Goal: Task Accomplishment & Management: Use online tool/utility

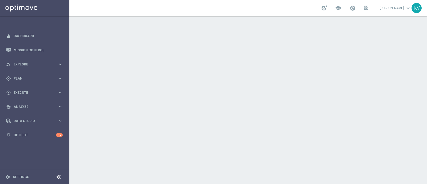
click at [150, 146] on div at bounding box center [248, 100] width 358 height 168
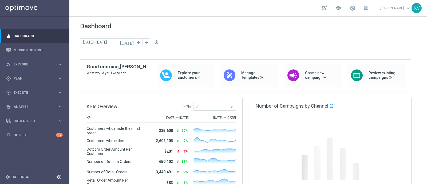
click at [84, 139] on div "KPI [DATE] — [DATE] [DATE] — [DATE] Customers who made their first order 335,60…" at bounding box center [161, 161] width 162 height 91
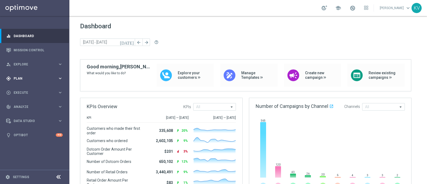
click at [33, 76] on div "gps_fixed Plan" at bounding box center [32, 78] width 52 height 5
click at [25, 104] on span "Templates" at bounding box center [33, 105] width 38 height 3
click at [26, 112] on link "Optimail" at bounding box center [36, 113] width 39 height 4
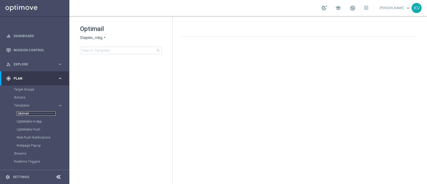
click at [26, 112] on link "Optimail" at bounding box center [36, 113] width 39 height 4
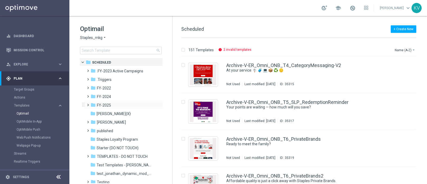
click at [87, 104] on span at bounding box center [87, 102] width 2 height 2
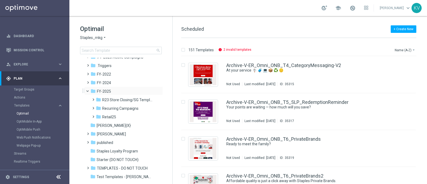
scroll to position [15, 0]
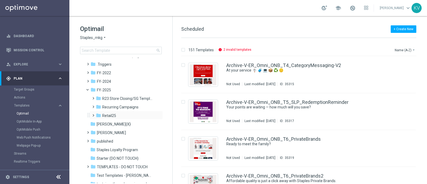
click at [92, 114] on span at bounding box center [92, 113] width 2 height 2
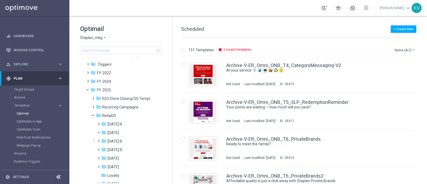
scroll to position [39, 0]
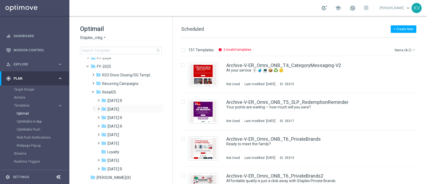
click at [97, 108] on span at bounding box center [97, 106] width 2 height 2
click at [104, 133] on span at bounding box center [103, 132] width 2 height 2
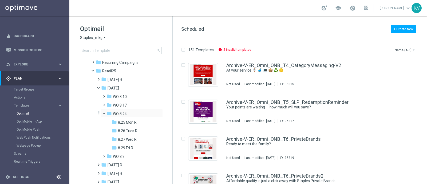
scroll to position [60, 0]
click at [102, 104] on span at bounding box center [103, 102] width 2 height 2
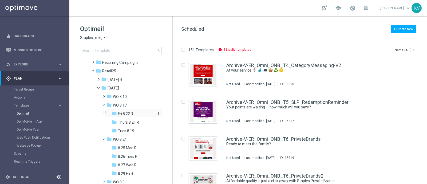
drag, startPoint x: 133, startPoint y: 123, endPoint x: 137, endPoint y: 114, distance: 9.9
click at [137, 114] on div "folder Fri 8.22 R more_vert folder Thurs 8.21 R more_vert" at bounding box center [132, 122] width 60 height 26
click at [137, 114] on div "folder Fri 8.22 R" at bounding box center [134, 114] width 44 height 6
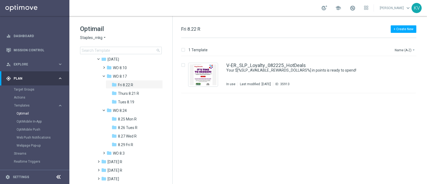
scroll to position [90, 0]
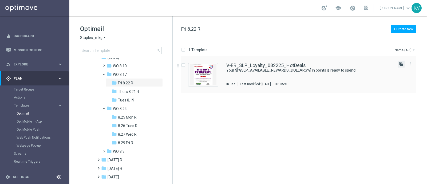
click at [401, 62] on icon "file_copy" at bounding box center [401, 64] width 4 height 4
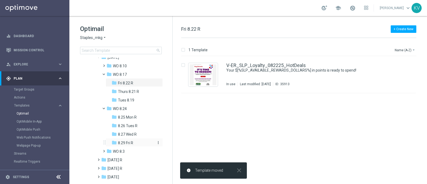
click at [128, 143] on span "8.29 Fri R" at bounding box center [125, 142] width 15 height 5
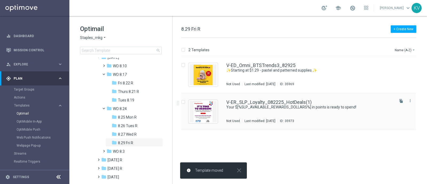
click at [254, 97] on div "V-ER_SLP_Loyalty_082225_HotDeals(1) Your $[%SLP_AVAILABLE_REWARDS_DOLLARS%] in …" at bounding box center [298, 111] width 235 height 37
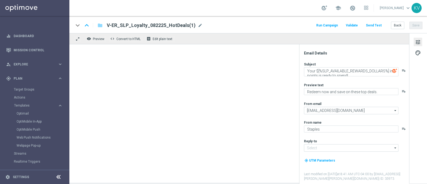
type input "[EMAIL_ADDRESS][DOMAIN_NAME]"
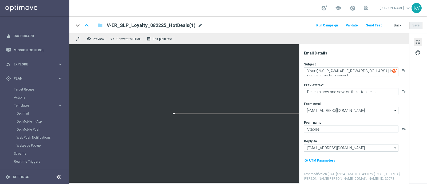
click at [198, 24] on span "mode_edit" at bounding box center [200, 25] width 5 height 5
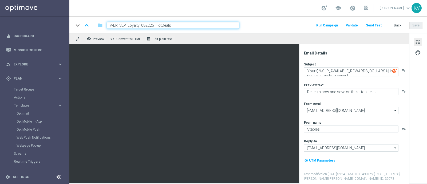
click at [149, 25] on input "V-ER_SLP_Loyalty_082225_HotDeals" at bounding box center [173, 25] width 132 height 7
click at [416, 25] on button "Save" at bounding box center [415, 25] width 13 height 7
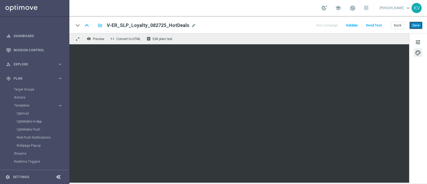
click at [416, 27] on button "Save" at bounding box center [415, 25] width 13 height 7
click at [419, 28] on button "Save" at bounding box center [415, 25] width 13 height 7
click at [413, 24] on button "Save" at bounding box center [415, 25] width 13 height 7
click at [412, 28] on button "Save" at bounding box center [415, 25] width 13 height 7
click at [188, 25] on div "V-ER_SLP_Loyalty_082725_HotDeals mode_edit" at bounding box center [151, 25] width 89 height 7
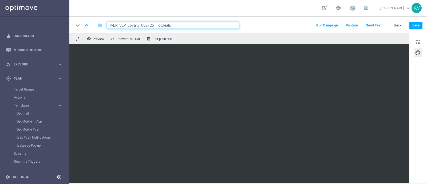
click at [148, 25] on input "V-ER_SLP_Loyalty_082725_HotDeals" at bounding box center [173, 25] width 132 height 7
type input "V-ER_SLP_Loyalty_082925_HotDeals"
click at [193, 26] on input "V-ER_SLP_Loyalty_082925_HotDeals" at bounding box center [173, 25] width 132 height 7
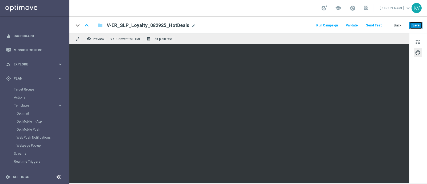
click at [415, 23] on button "Save" at bounding box center [415, 25] width 13 height 7
click at [377, 26] on button "Send Test" at bounding box center [373, 25] width 17 height 7
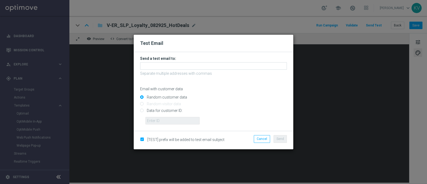
click at [197, 74] on p "Separate multiple addresses with commas" at bounding box center [213, 73] width 147 height 5
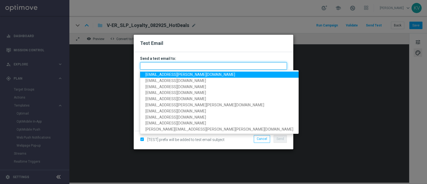
click at [201, 66] on input "text" at bounding box center [213, 65] width 147 height 7
paste input "[EMAIL_ADDRESS][DOMAIN_NAME]"
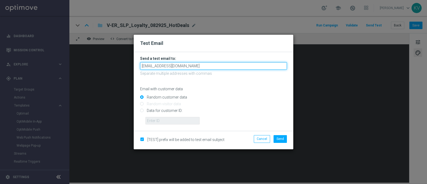
type input "[EMAIL_ADDRESS][DOMAIN_NAME]"
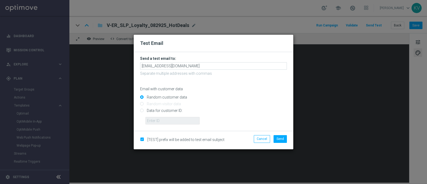
click at [168, 110] on input "Data for customer ID:" at bounding box center [213, 112] width 147 height 7
radio input "true"
click at [171, 122] on input "text" at bounding box center [172, 120] width 54 height 7
paste input "10000070600"
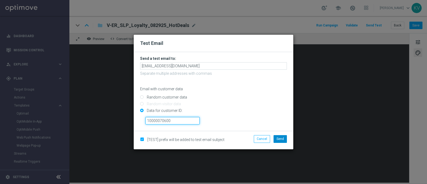
type input "10000070600"
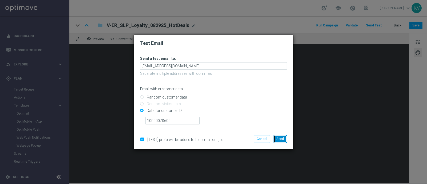
click at [276, 141] on button "Send" at bounding box center [280, 138] width 13 height 7
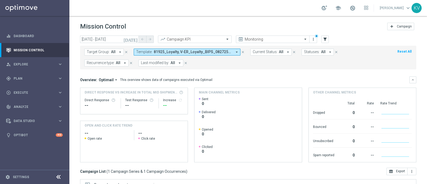
scroll to position [93, 0]
